Goal: Task Accomplishment & Management: Manage account settings

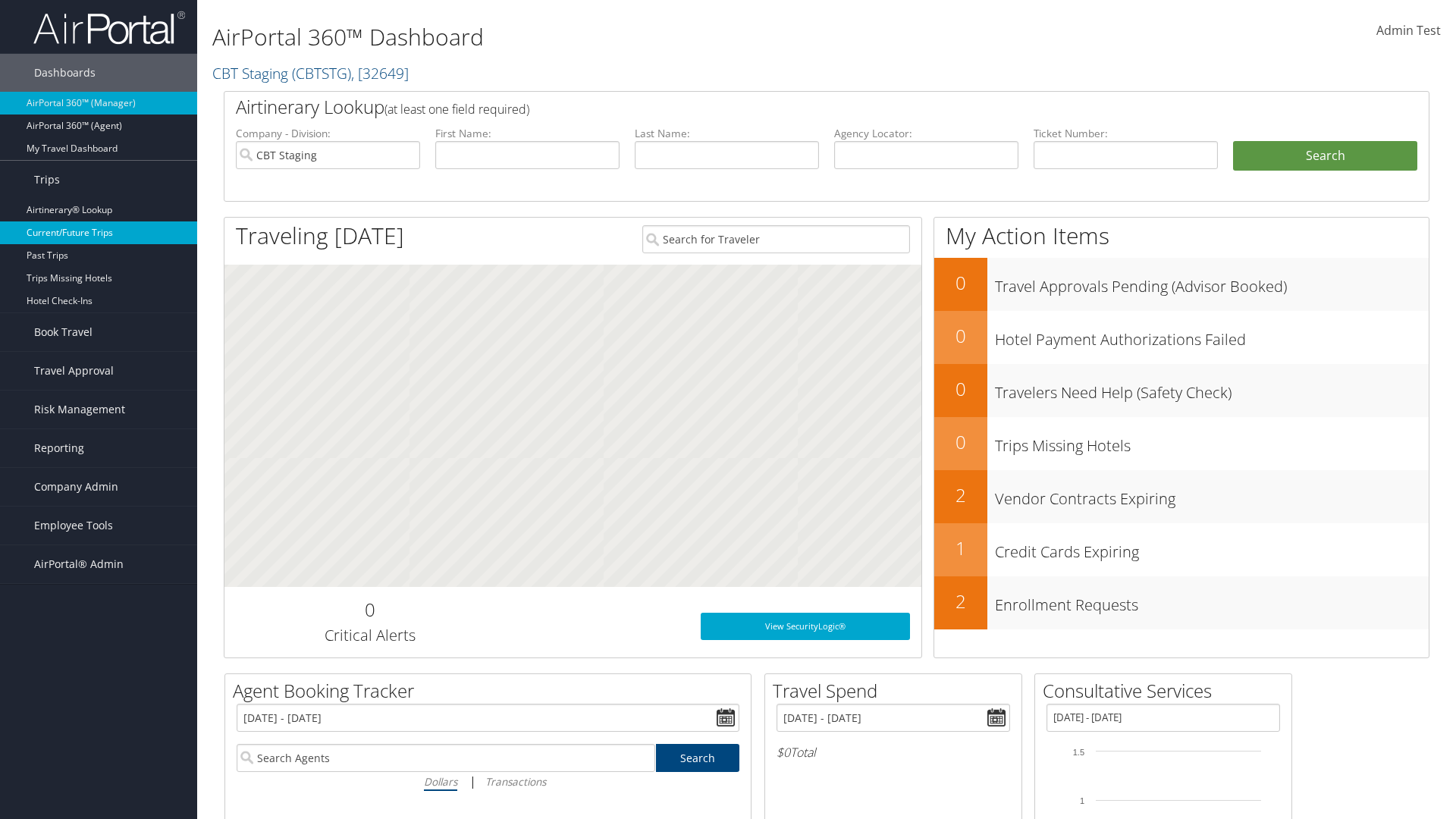
click at [99, 233] on link "Current/Future Trips" at bounding box center [98, 233] width 197 height 23
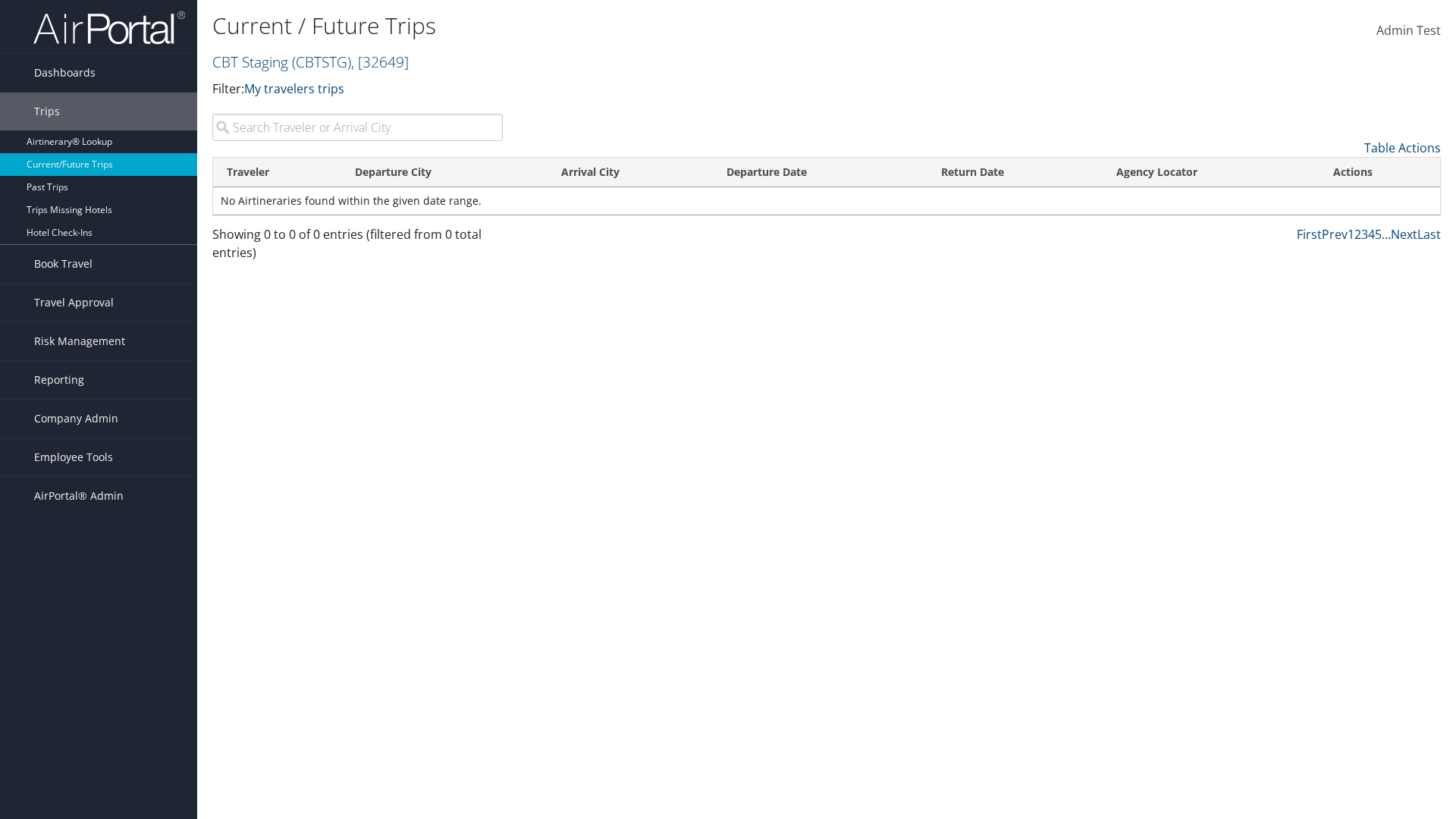
click at [250, 61] on link "CBT Staging ( CBTSTG ) , [ 32649 ]" at bounding box center [310, 62] width 196 height 21
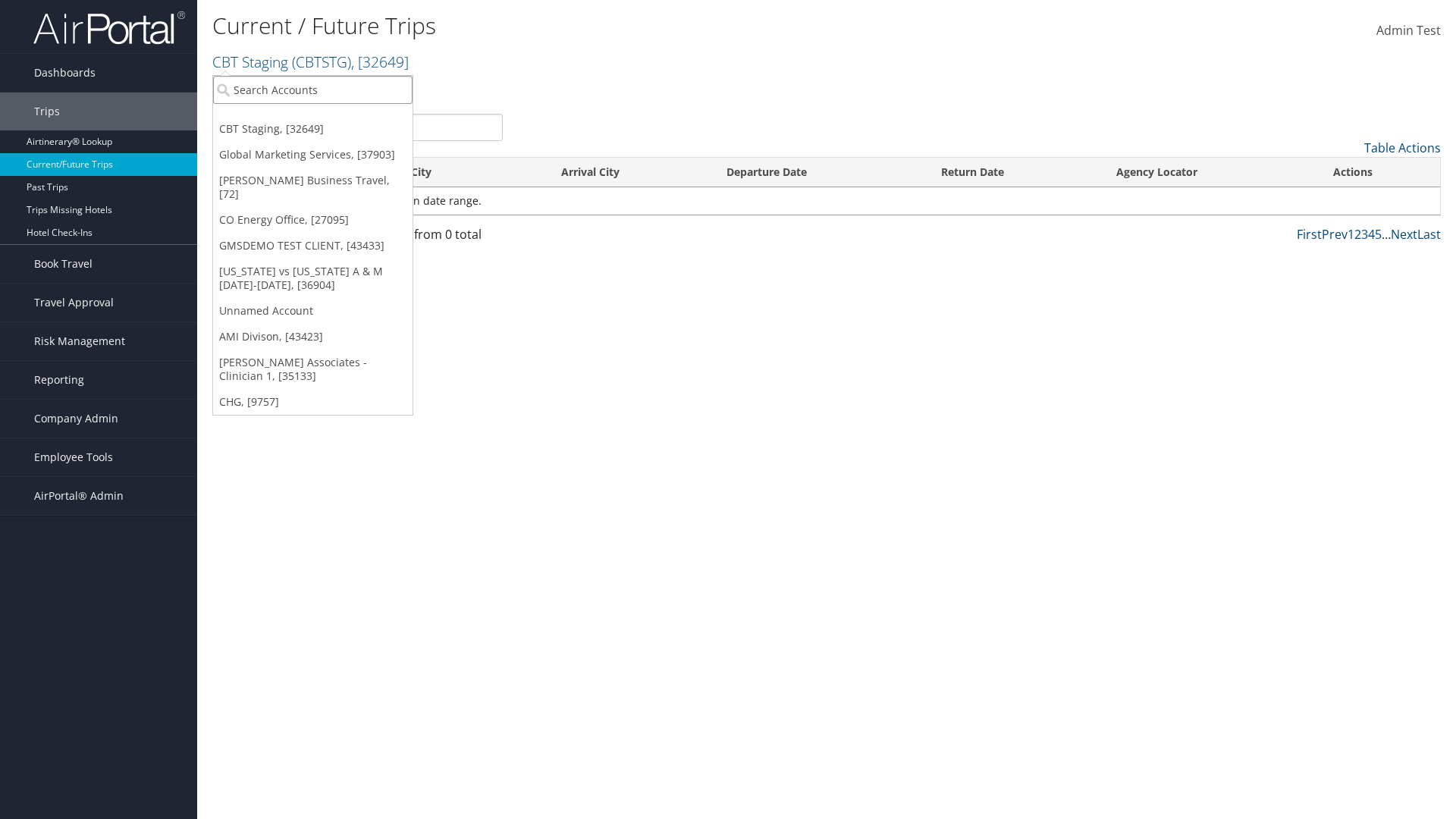
click at [312, 89] on input "search" at bounding box center [312, 89] width 199 height 28
type input "[PERSON_NAME] Business Travel"
click at [334, 118] on div "Christopherson Business Travel (C10001), [72]" at bounding box center [334, 117] width 259 height 14
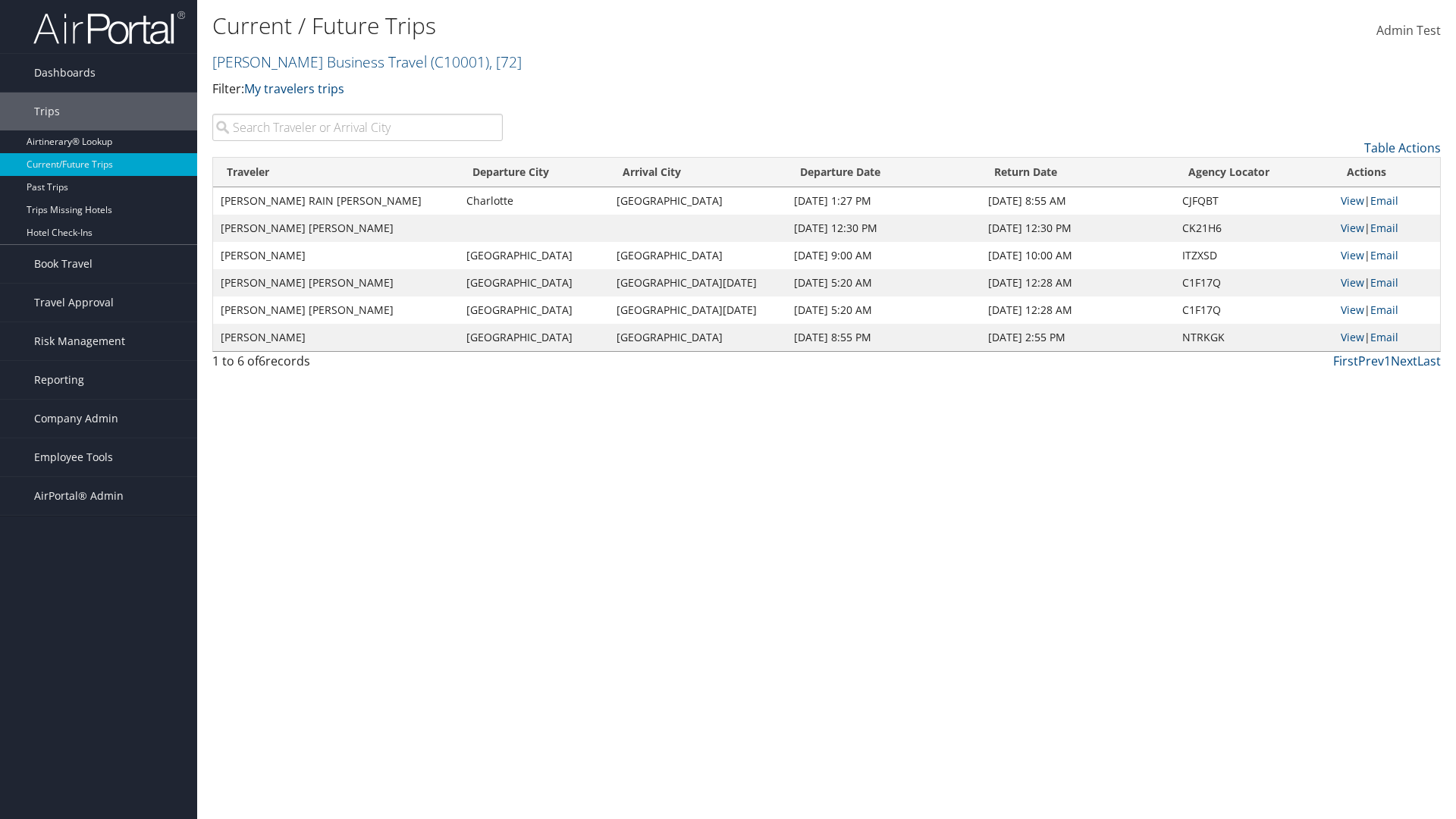
click at [357, 127] on input "search" at bounding box center [357, 127] width 290 height 27
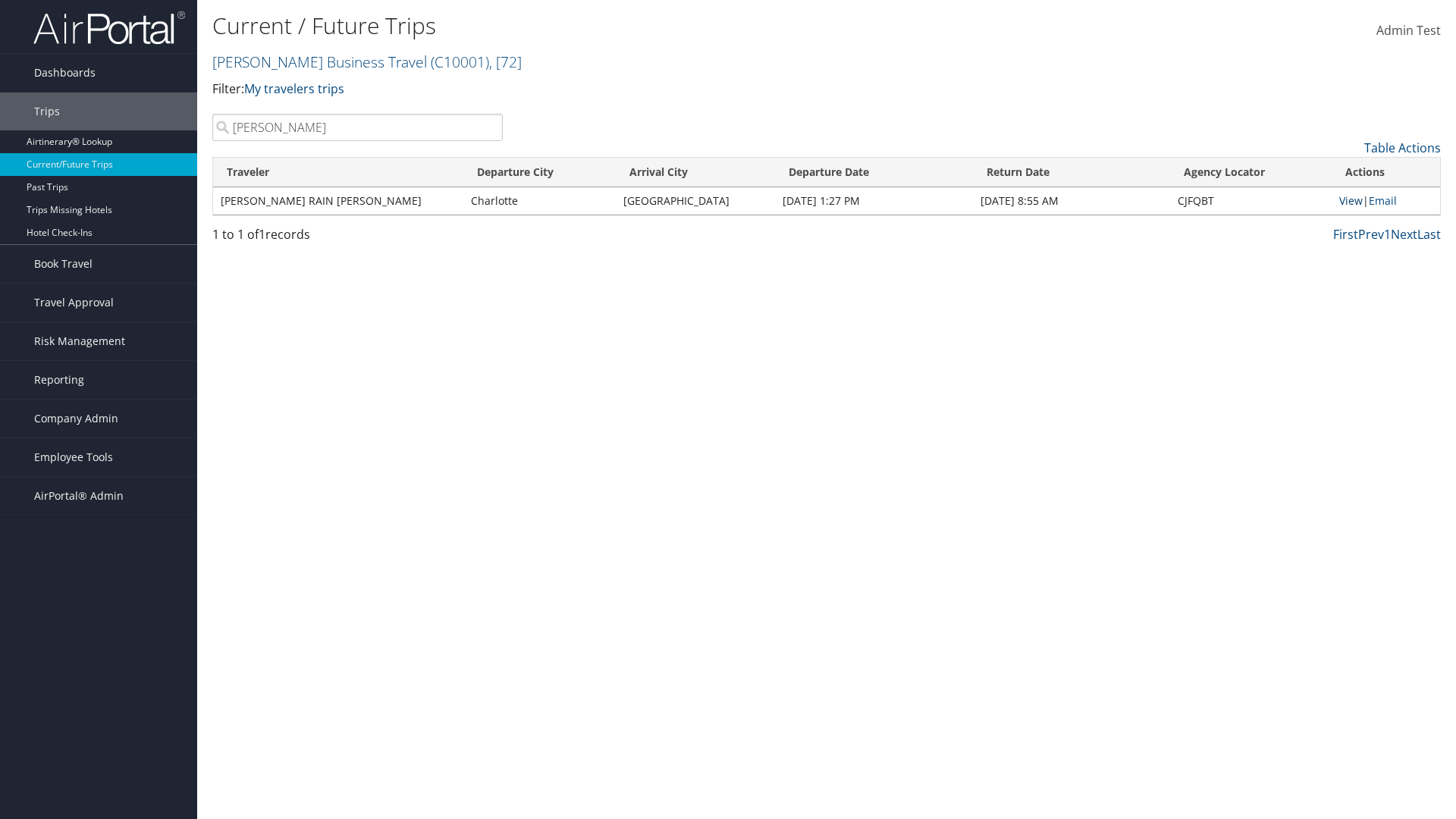
type input "[PERSON_NAME]"
click at [1348, 200] on link "View" at bounding box center [1352, 201] width 24 height 14
click at [99, 418] on span "Company Admin" at bounding box center [77, 419] width 84 height 38
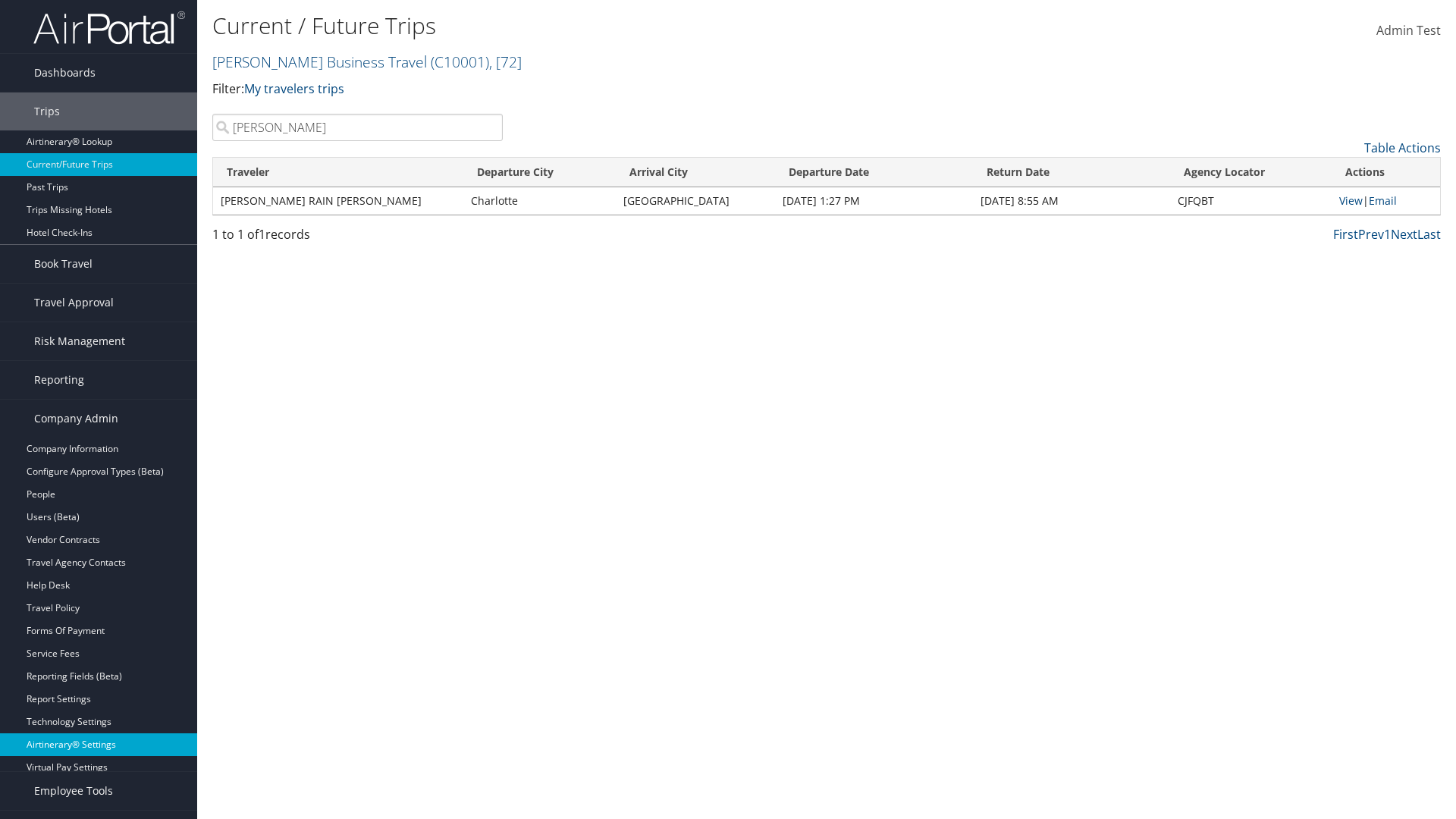
click at [99, 745] on link "Airtinerary® Settings" at bounding box center [98, 744] width 197 height 23
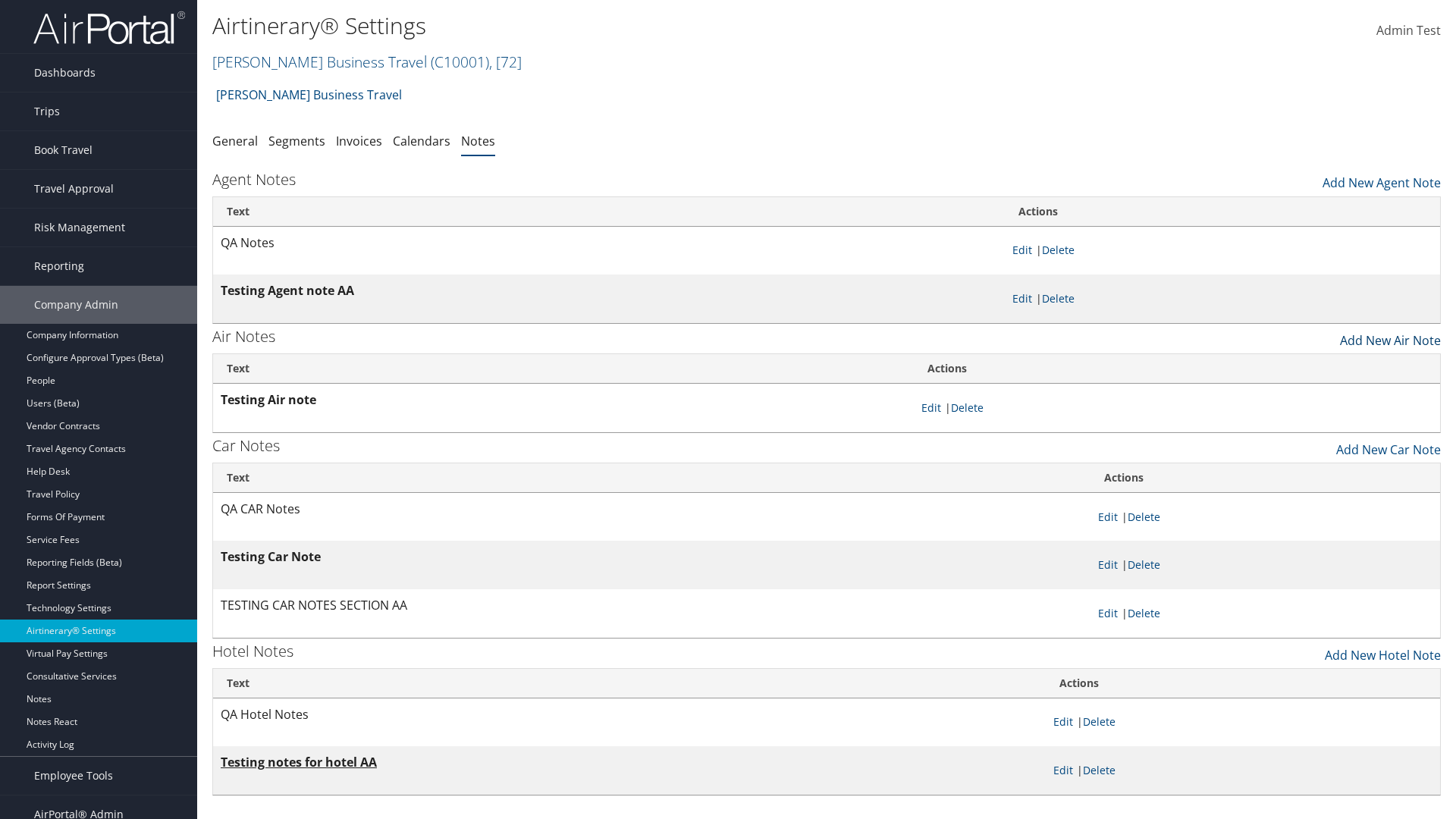
click at [1390, 336] on link "Add New Air Note" at bounding box center [1391, 336] width 101 height 25
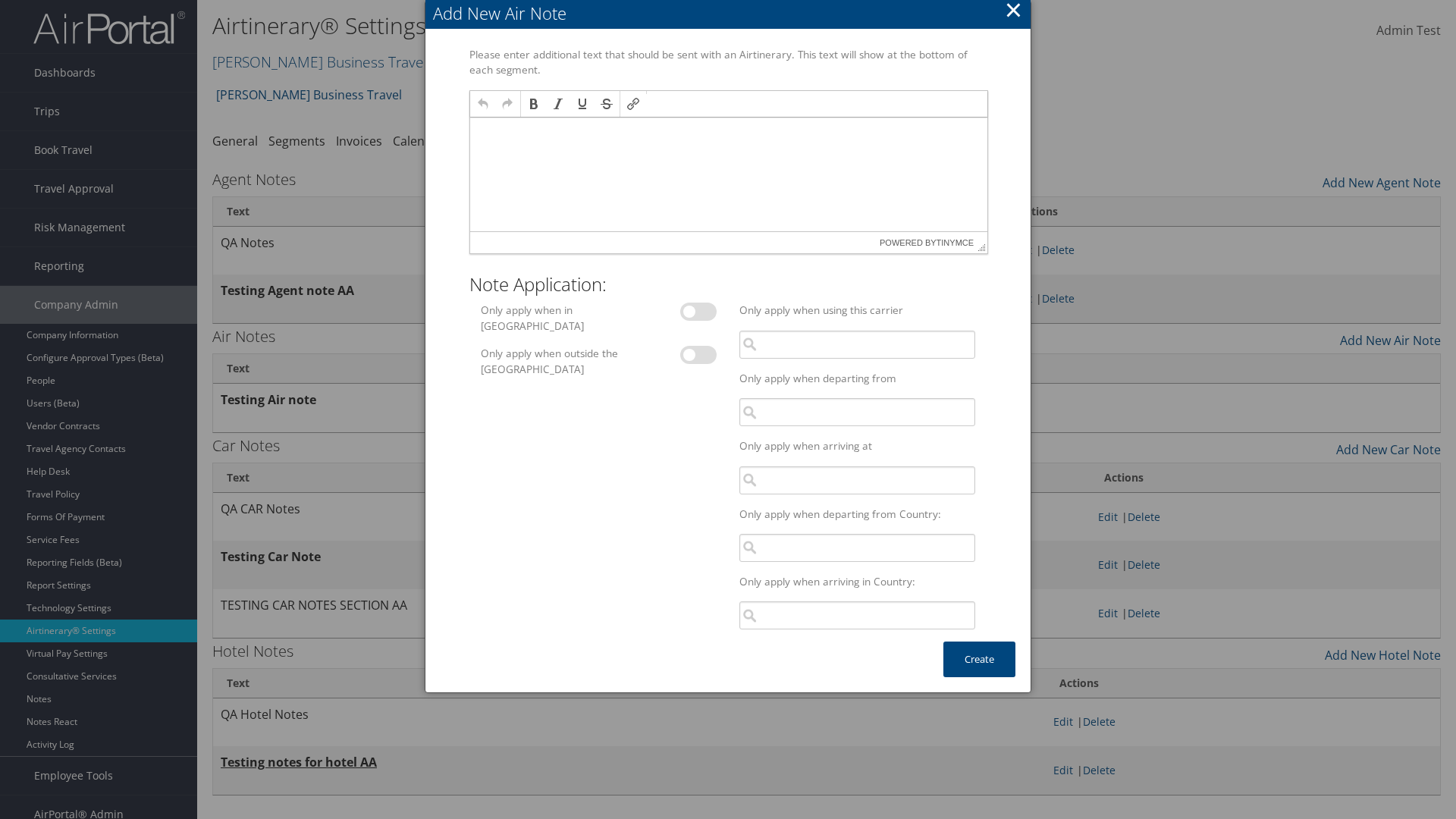
click at [728, 131] on p at bounding box center [728, 131] width 505 height 12
click at [979, 659] on button "Create" at bounding box center [979, 659] width 72 height 36
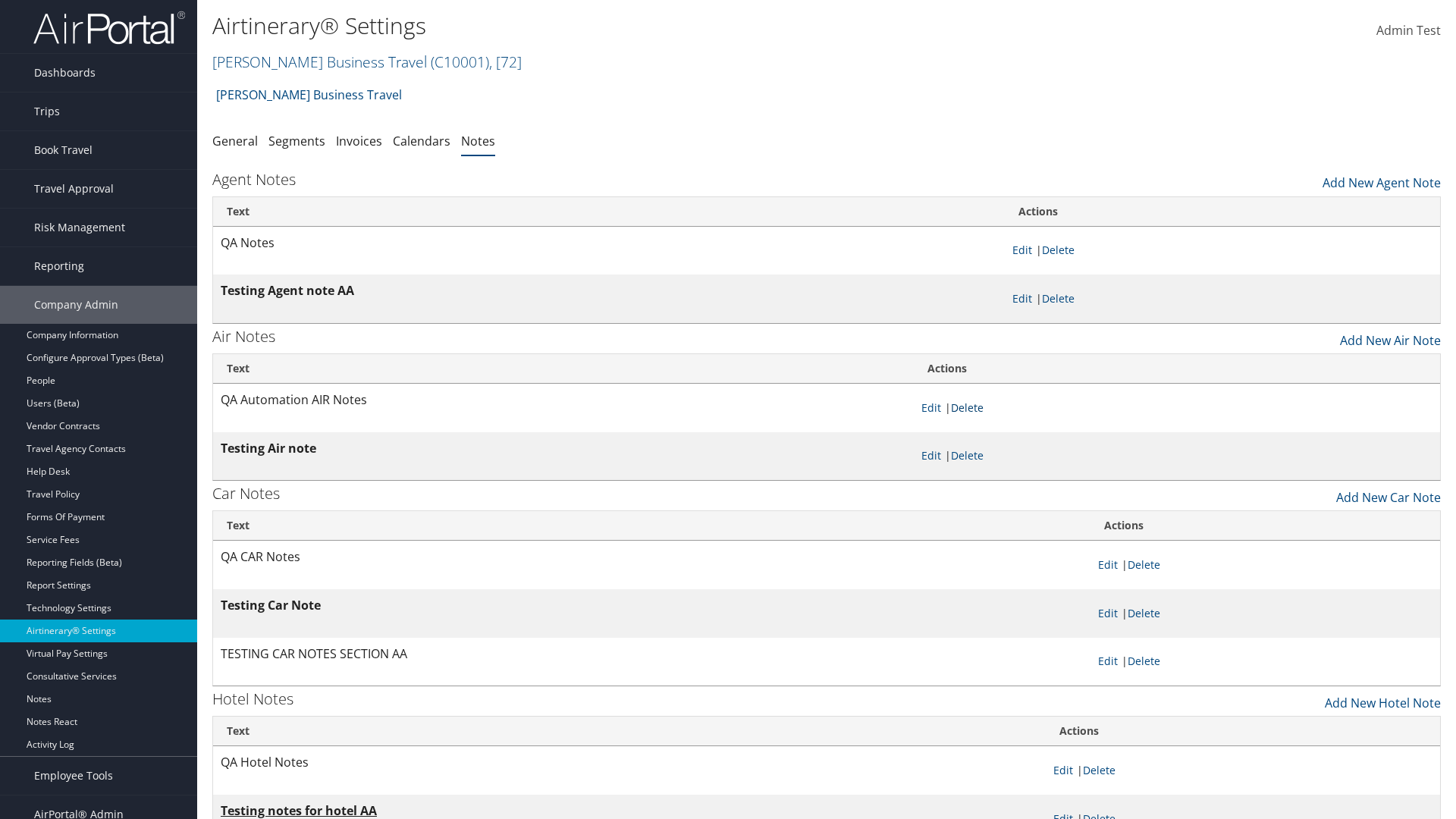
click at [970, 407] on link "Delete" at bounding box center [967, 407] width 33 height 14
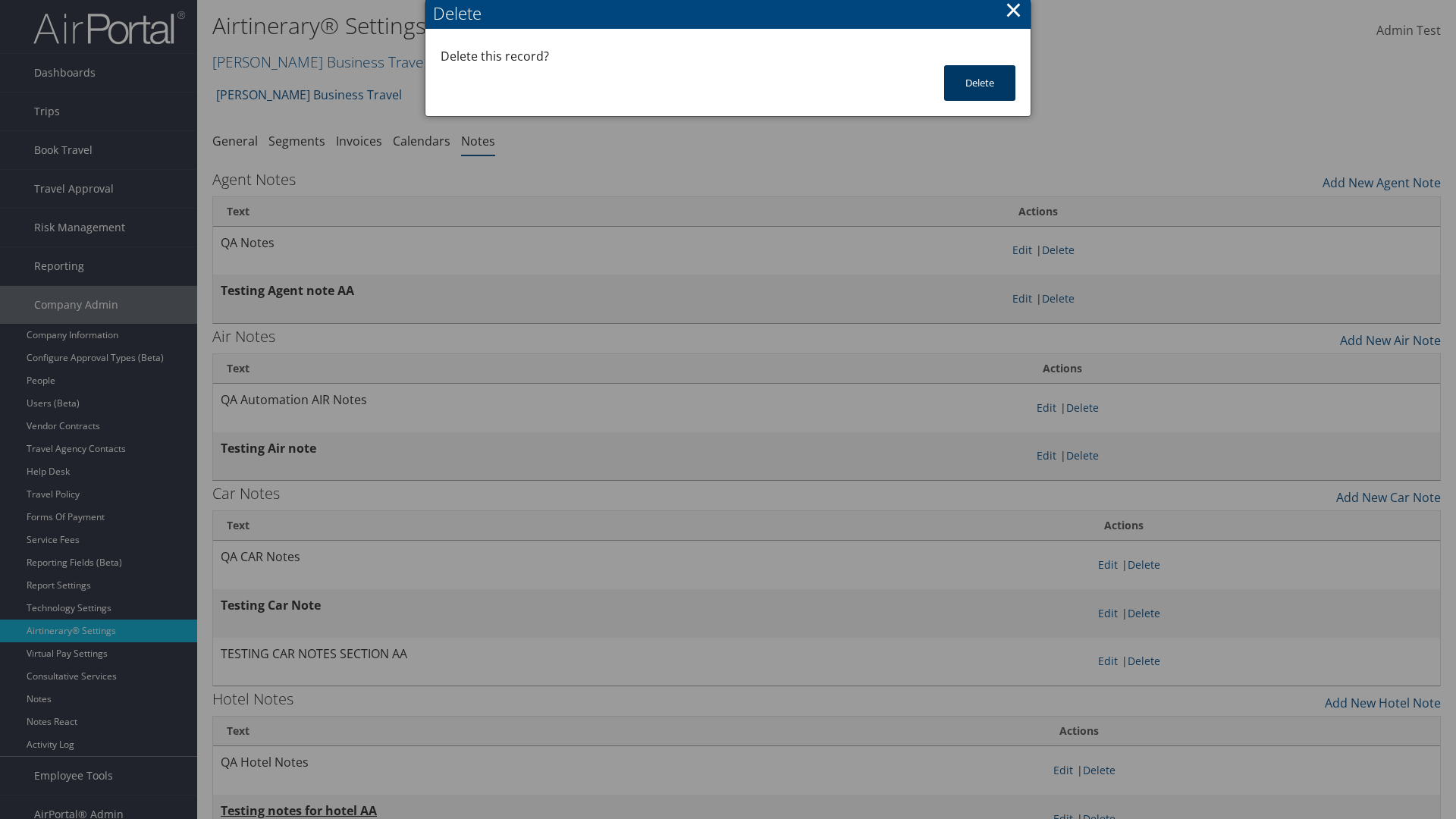
click at [980, 83] on button "Delete" at bounding box center [979, 83] width 71 height 36
